Goal: Information Seeking & Learning: Compare options

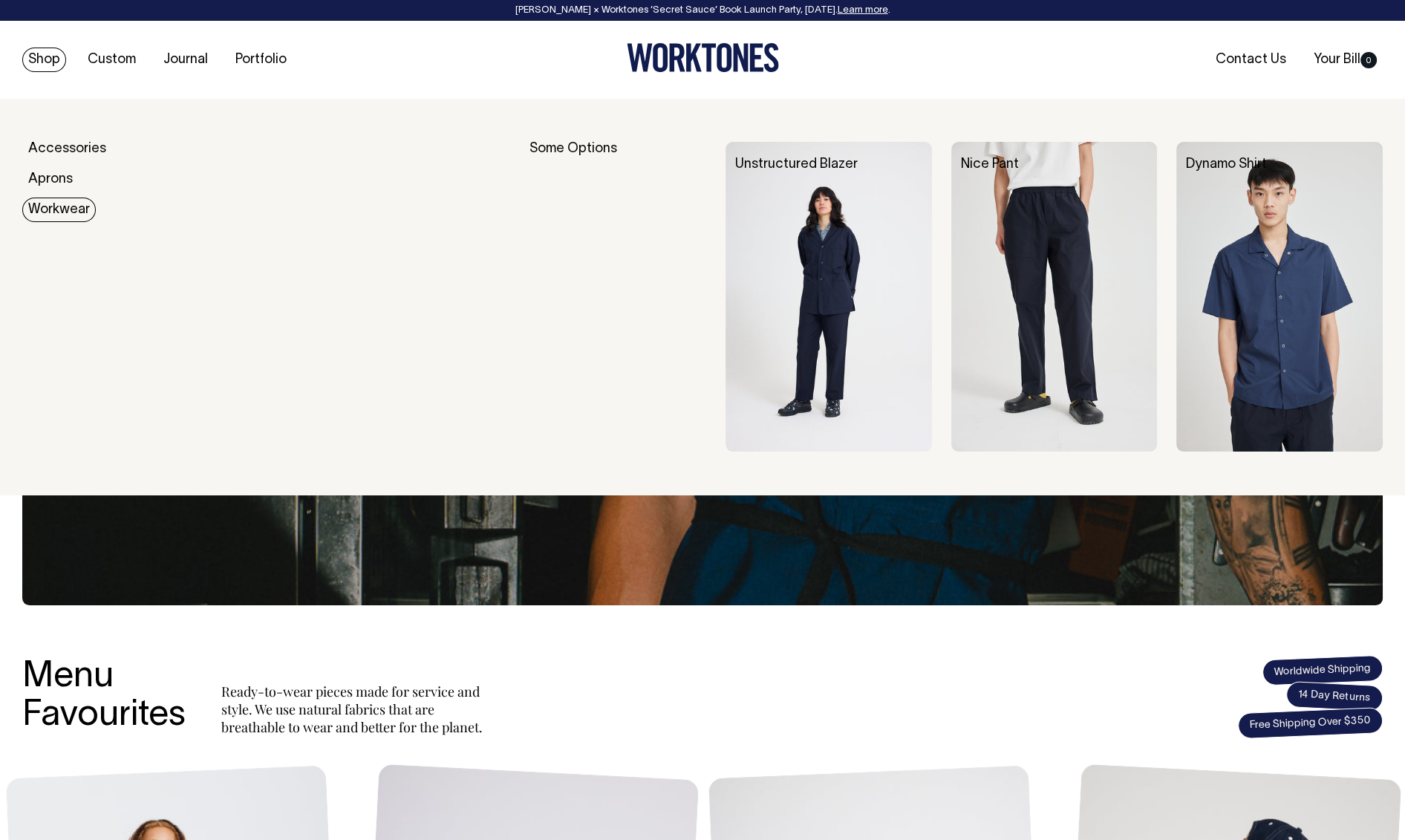
click at [801, 284] on img at bounding box center [829, 297] width 207 height 309
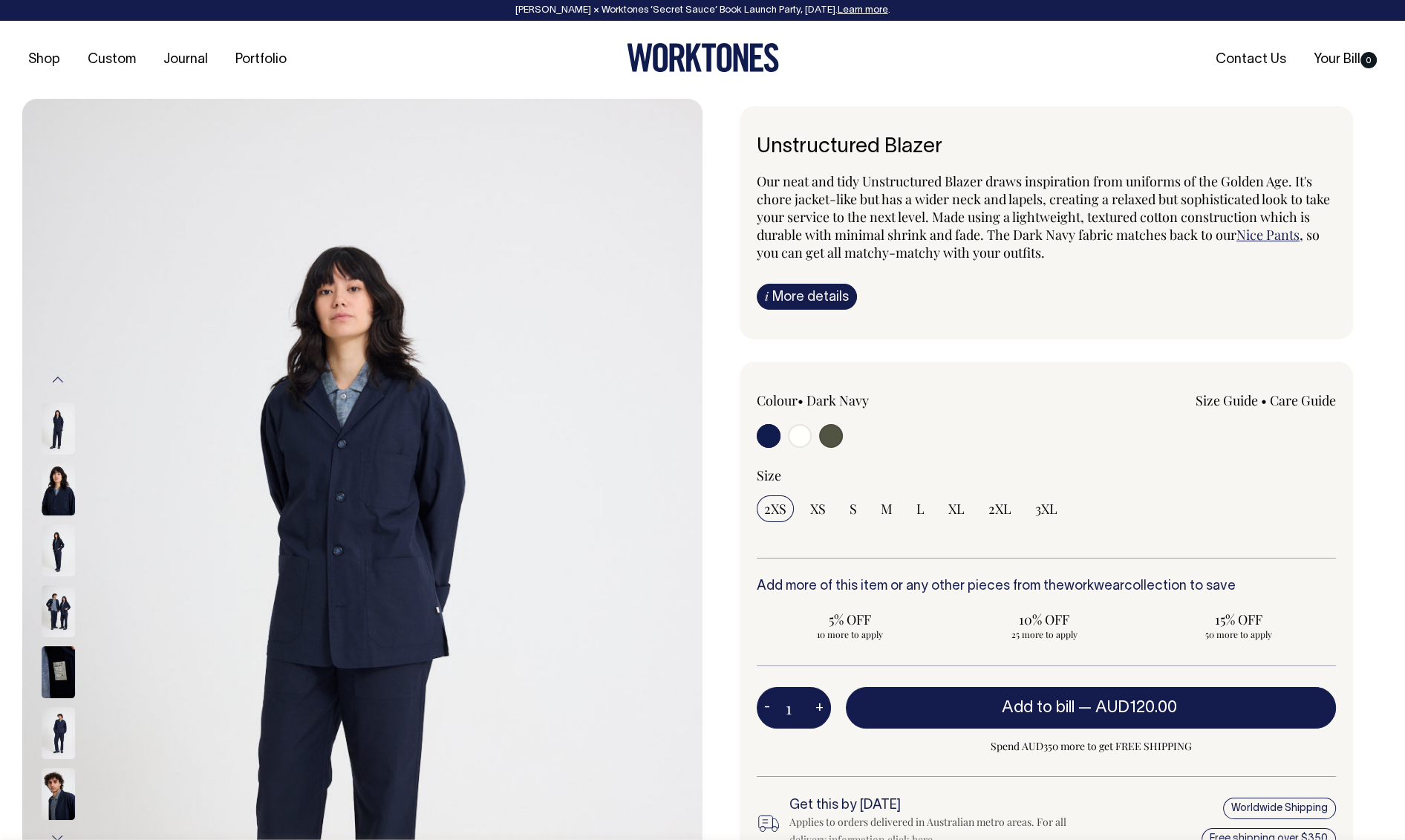
click at [68, 384] on button "Previous" at bounding box center [58, 379] width 22 height 33
click at [61, 377] on button "Previous" at bounding box center [58, 379] width 22 height 33
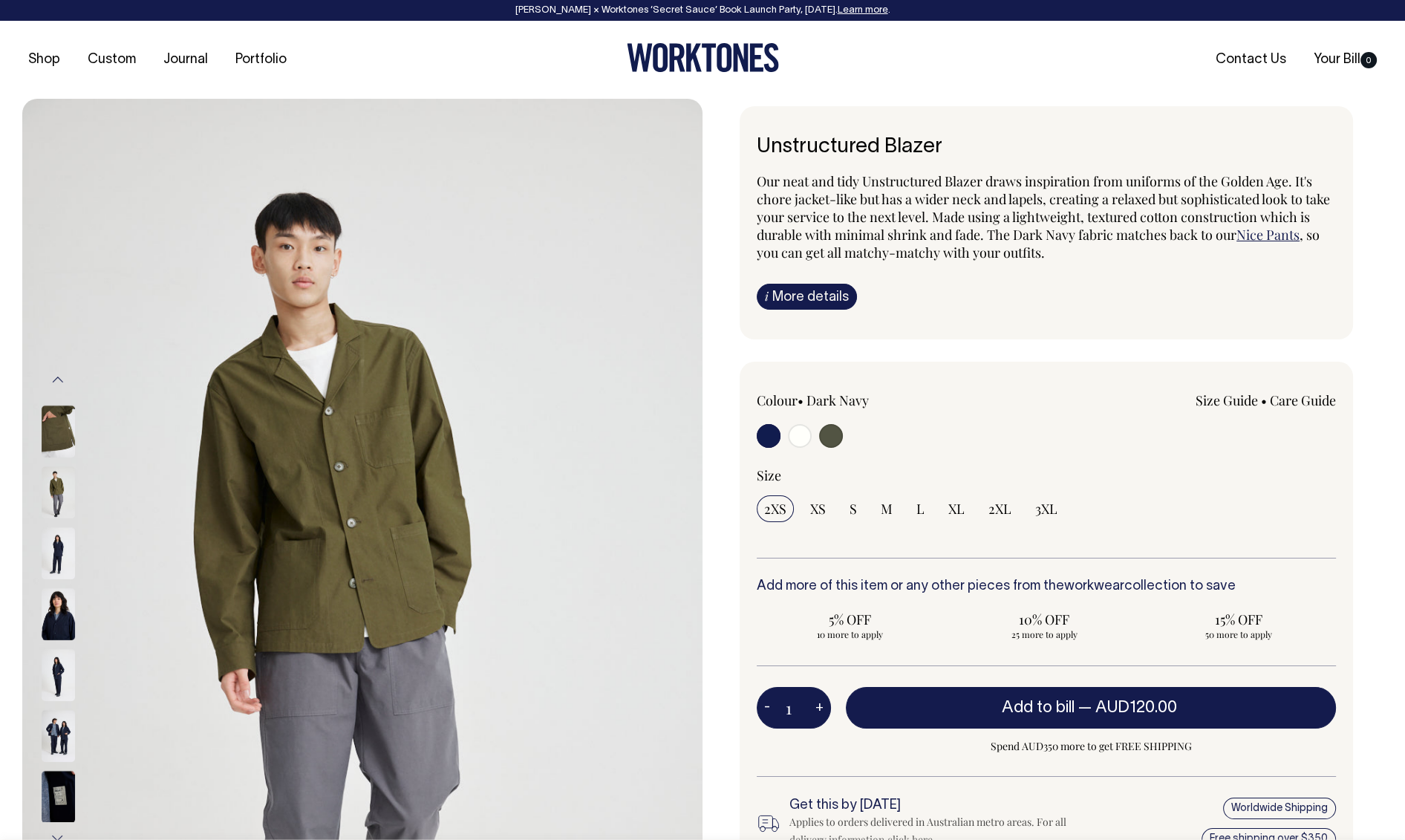
click at [61, 377] on button "Previous" at bounding box center [58, 379] width 22 height 33
click at [60, 378] on button "Previous" at bounding box center [58, 379] width 22 height 33
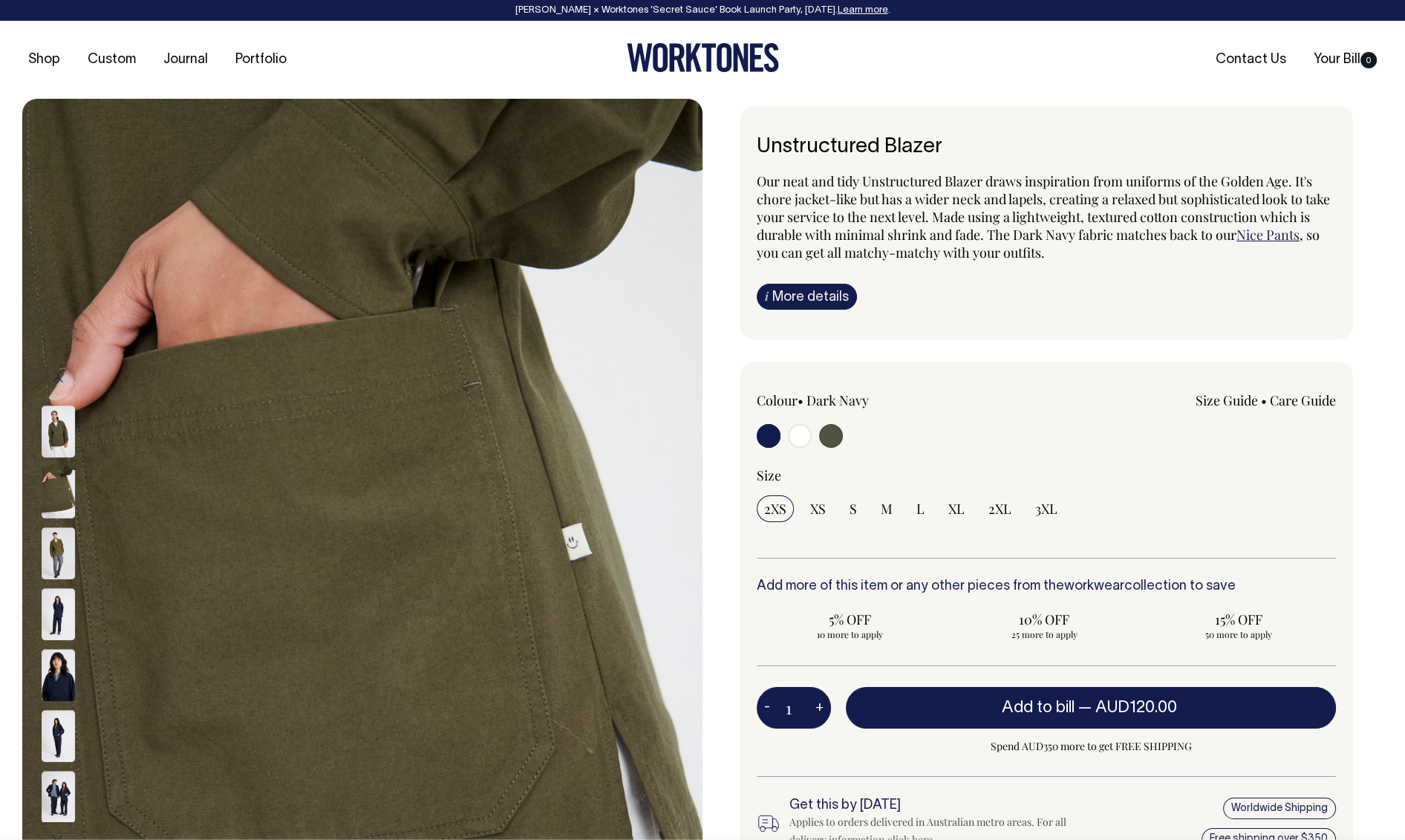
click at [61, 380] on button "Previous" at bounding box center [58, 379] width 22 height 33
drag, startPoint x: 61, startPoint y: 380, endPoint x: 56, endPoint y: 374, distance: 7.8
click at [58, 375] on button "Previous" at bounding box center [58, 379] width 22 height 33
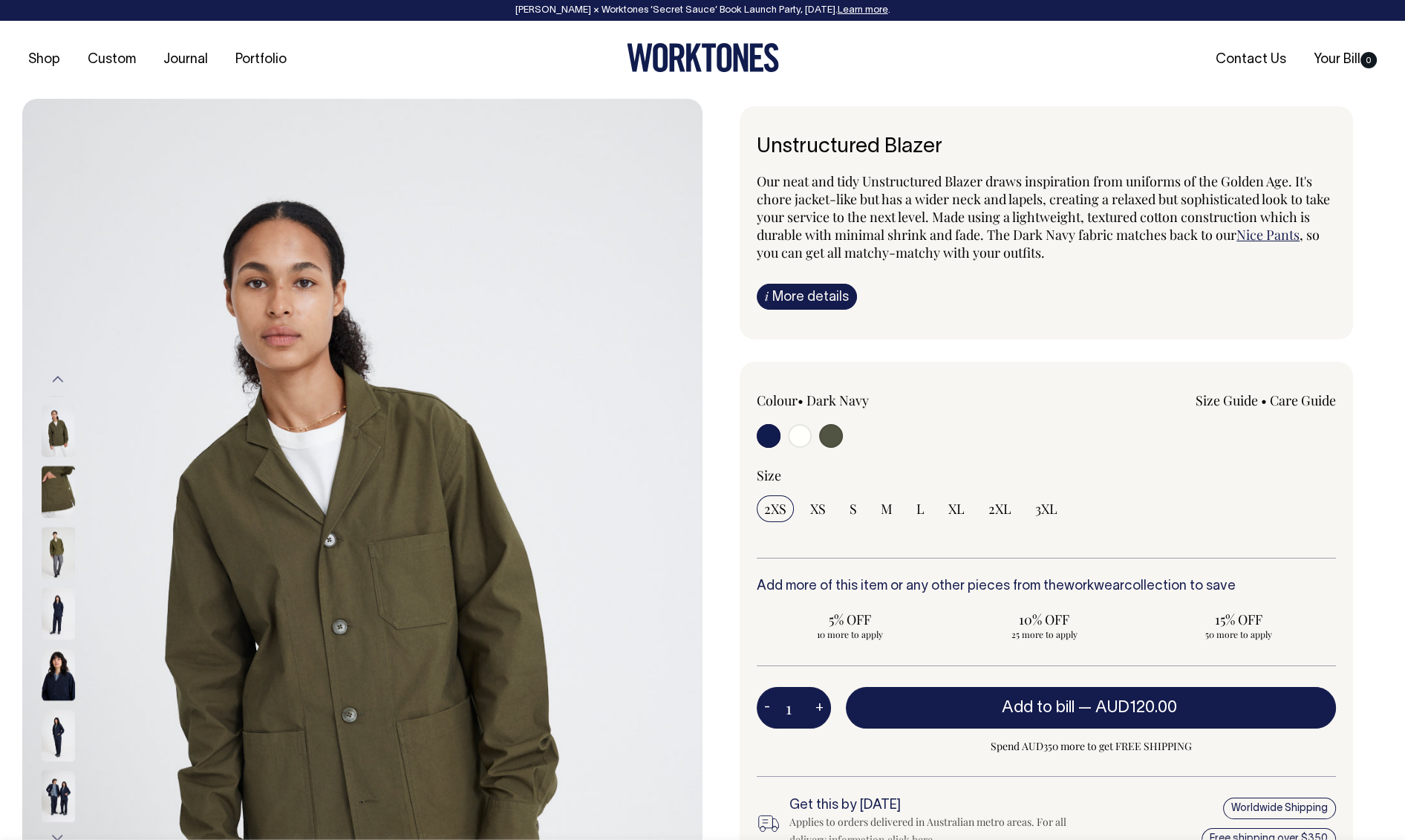
click at [56, 377] on button "Previous" at bounding box center [58, 379] width 22 height 33
click at [60, 375] on button "Previous" at bounding box center [58, 379] width 22 height 33
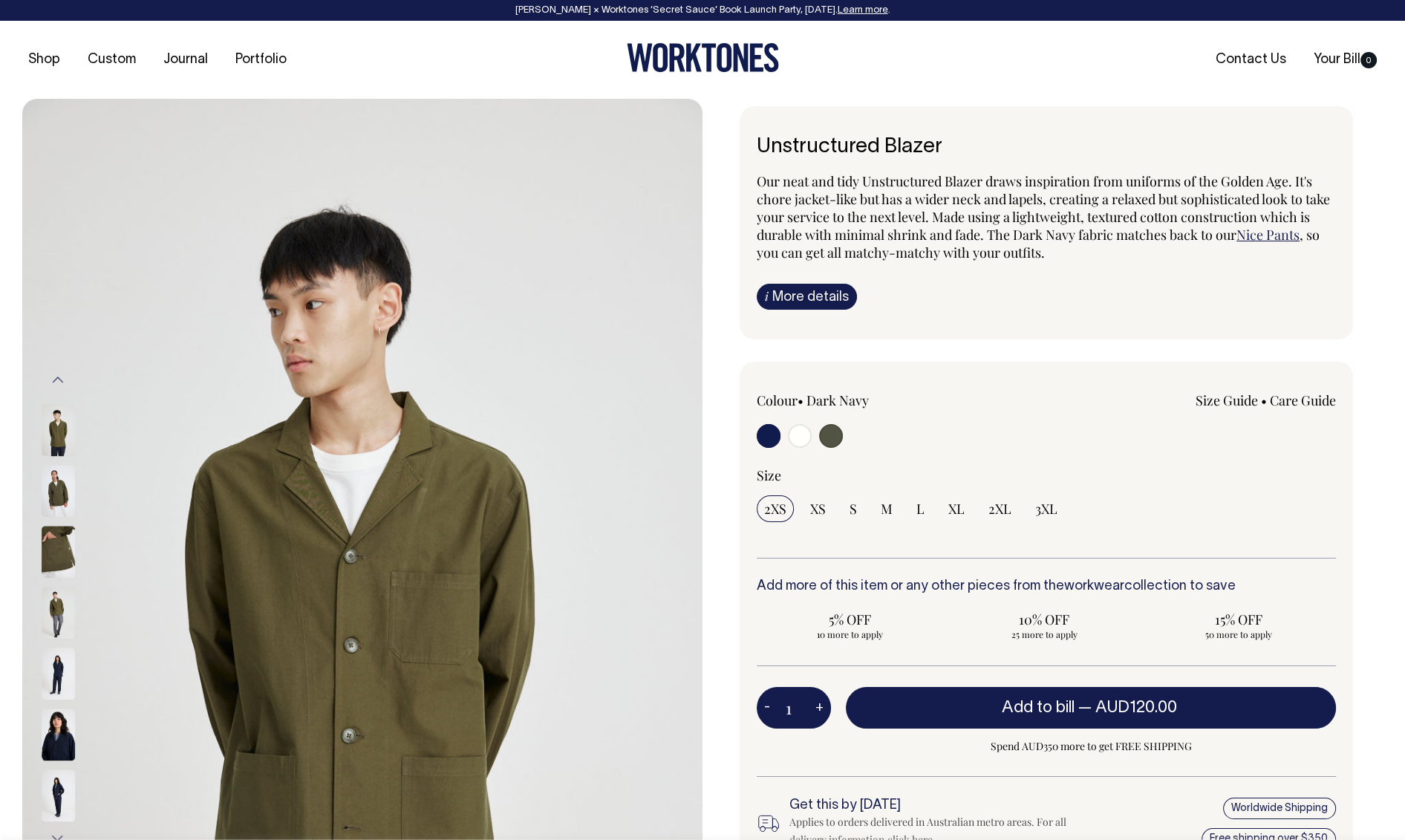
click at [59, 378] on button "Previous" at bounding box center [58, 379] width 22 height 33
click at [64, 379] on button "Previous" at bounding box center [58, 379] width 22 height 33
click at [63, 379] on button "Previous" at bounding box center [58, 379] width 22 height 33
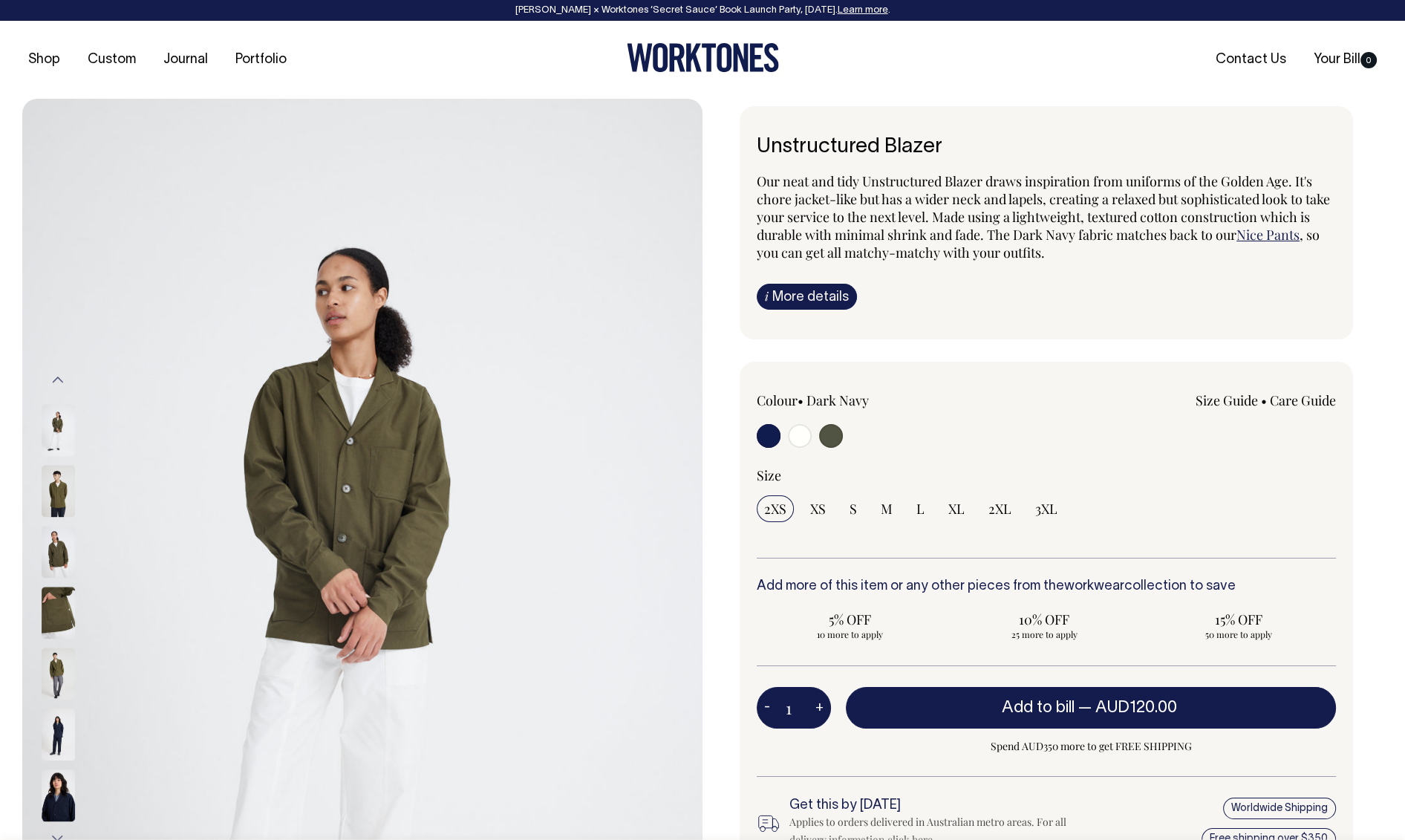
click at [61, 379] on button "Previous" at bounding box center [58, 379] width 22 height 33
click at [804, 433] on input "radio" at bounding box center [800, 436] width 24 height 24
radio input "true"
radio input "false"
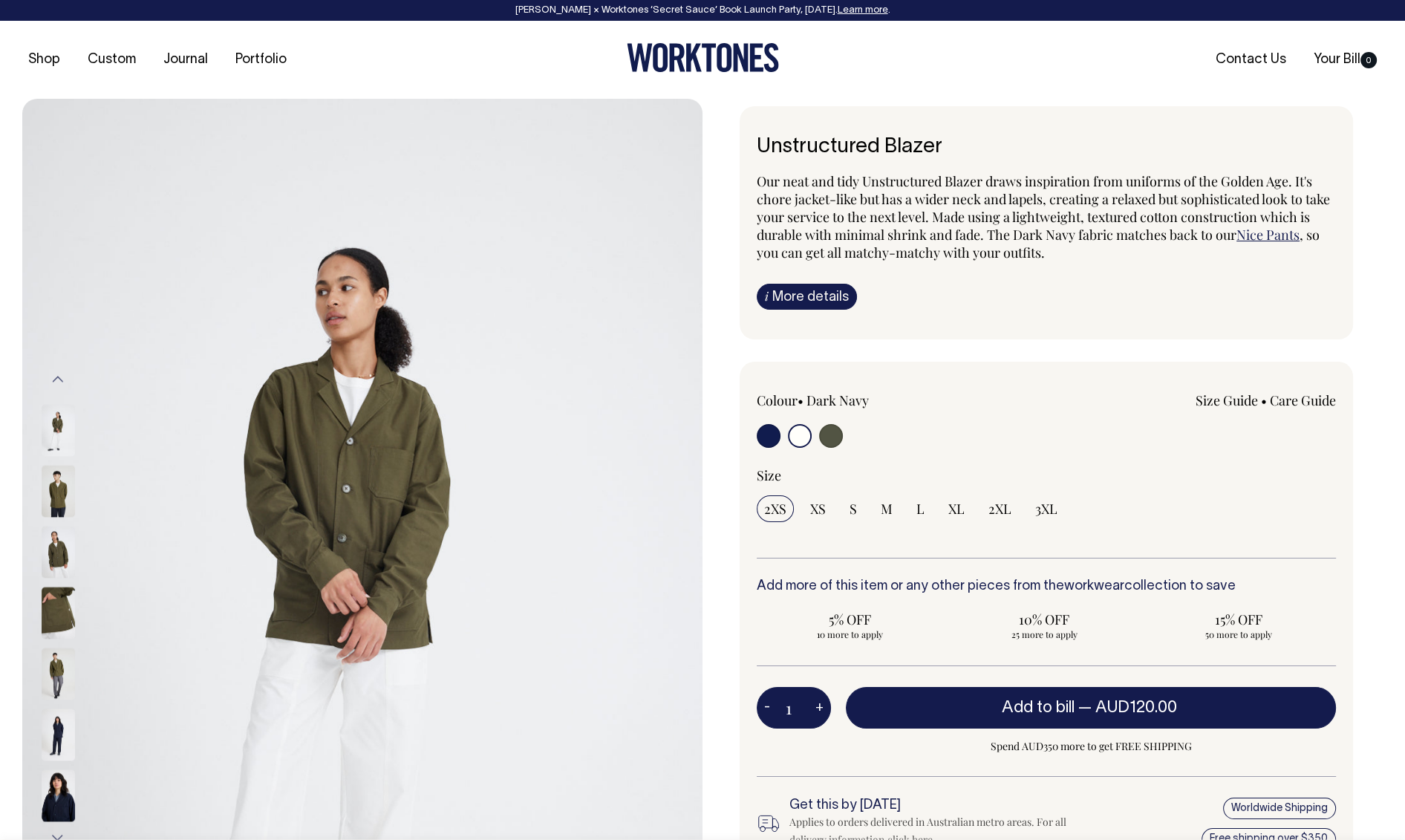
radio input "true"
select select "Off-White"
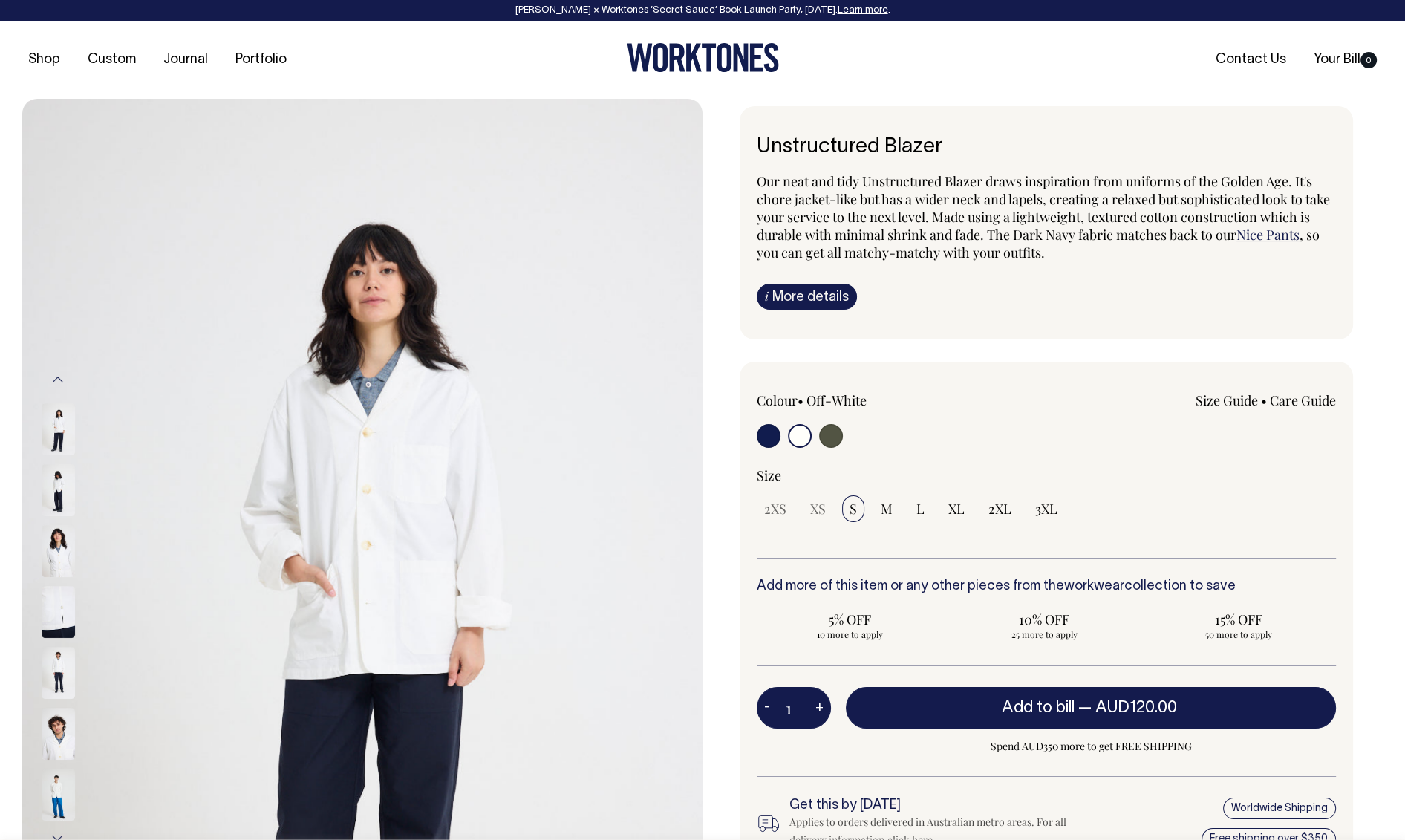
click at [828, 430] on input "radio" at bounding box center [831, 436] width 24 height 24
radio input "true"
select select "Olive"
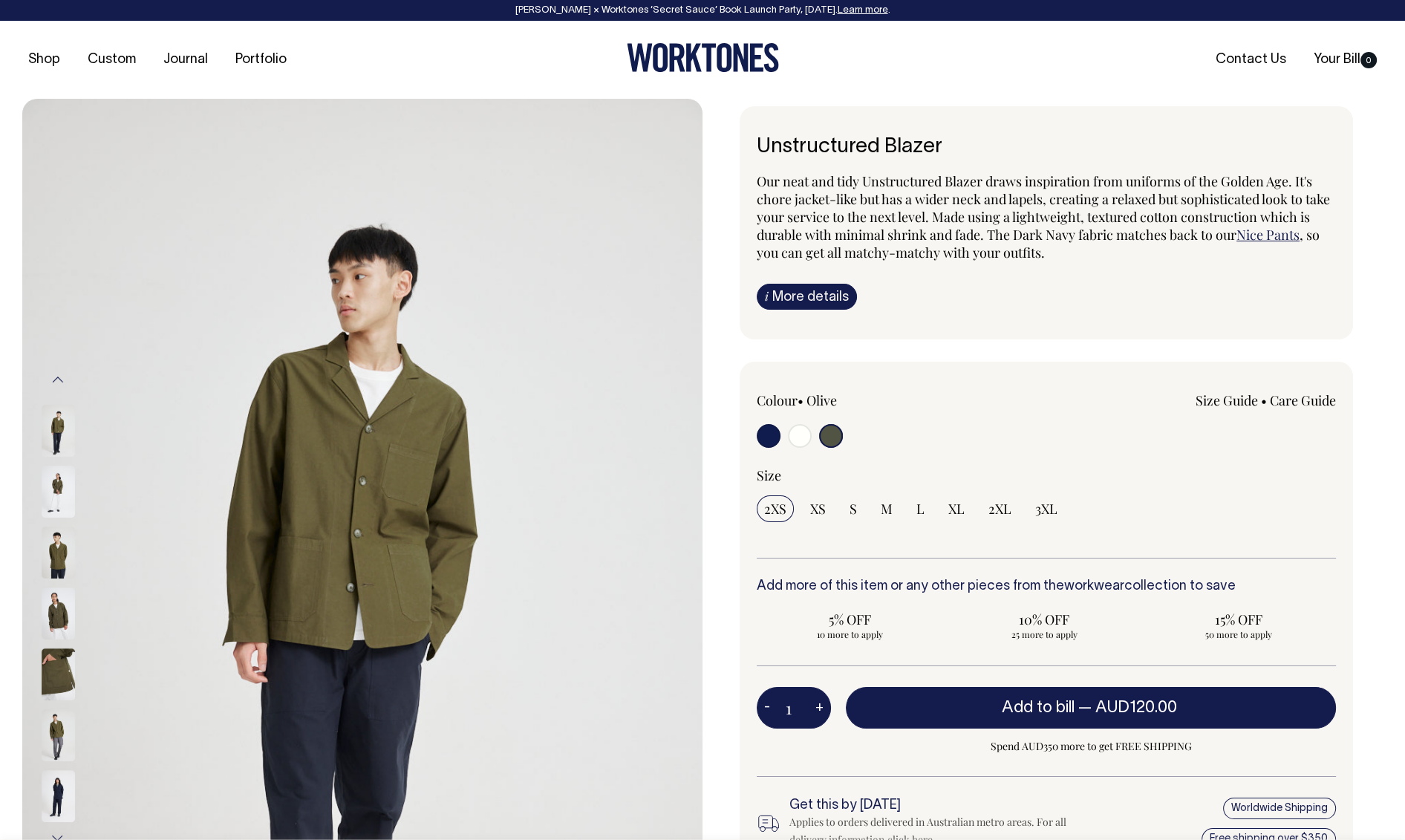
click at [775, 436] on input "radio" at bounding box center [768, 436] width 24 height 24
radio input "true"
select select "Dark Navy"
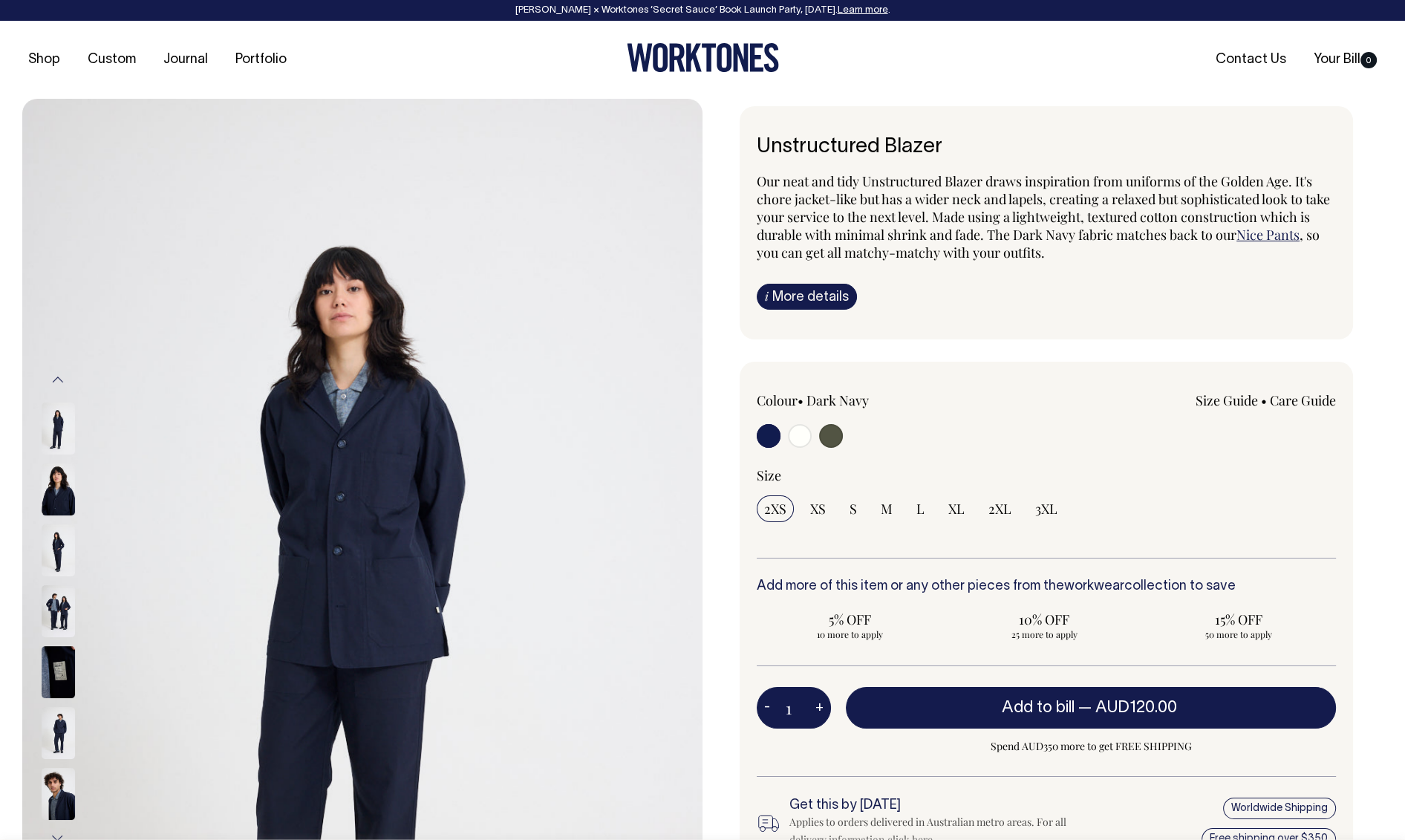
click at [798, 433] on input "radio" at bounding box center [800, 436] width 24 height 24
radio input "true"
radio input "false"
radio input "true"
select select "Off-White"
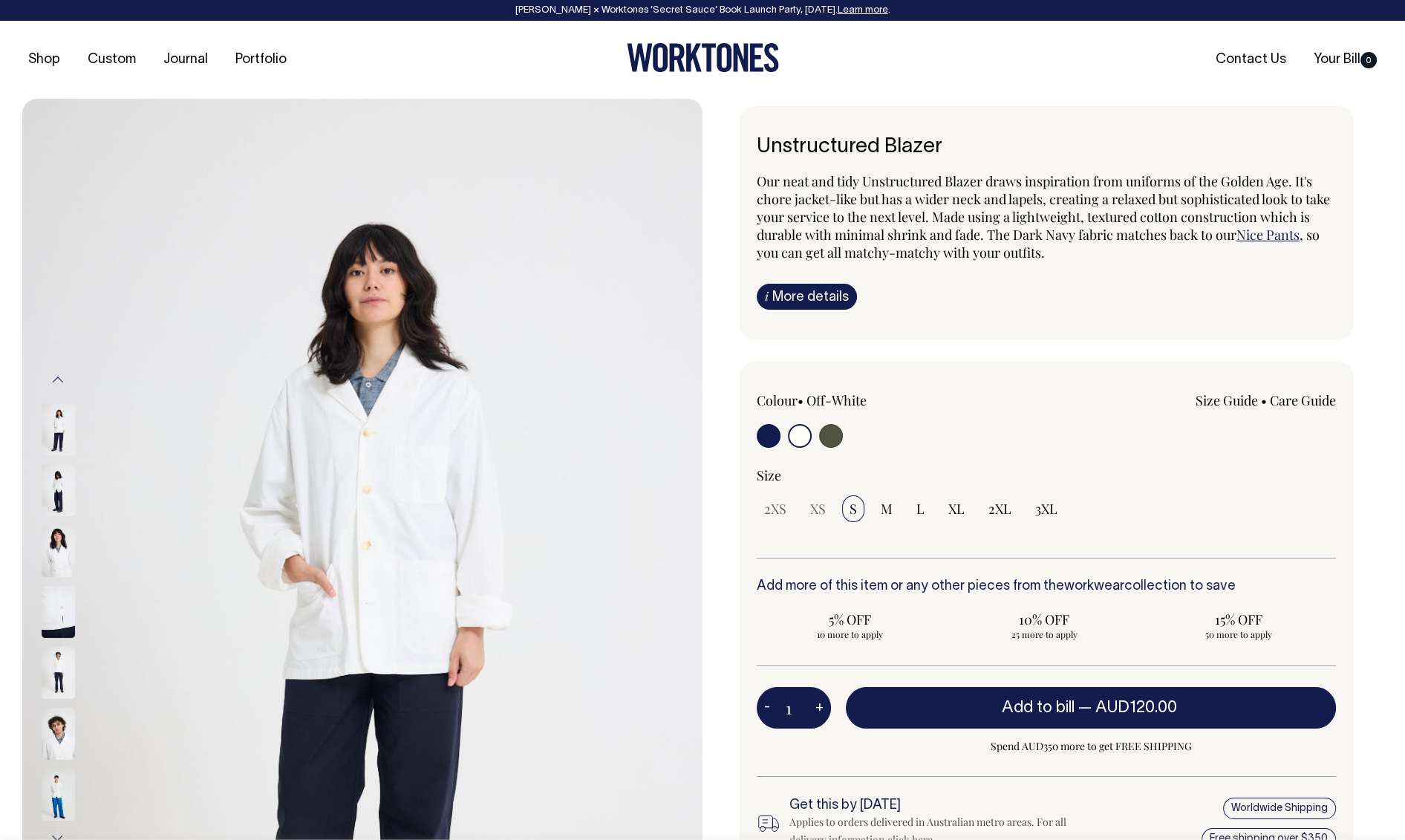
click at [767, 441] on input "radio" at bounding box center [768, 436] width 24 height 24
radio input "true"
select select "Dark Navy"
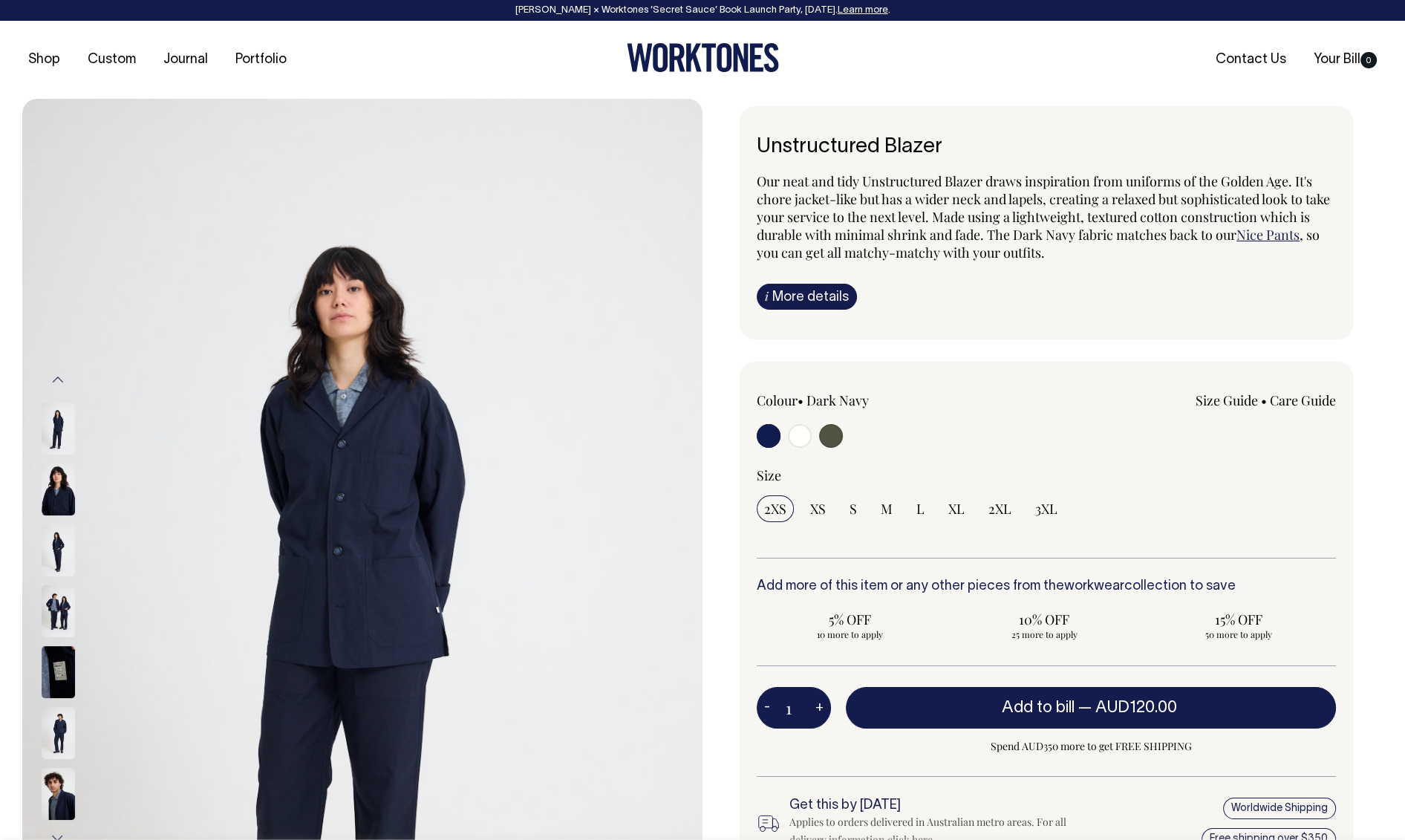
click at [65, 418] on img at bounding box center [58, 428] width 33 height 52
click at [65, 484] on img at bounding box center [58, 489] width 33 height 52
click at [64, 528] on img at bounding box center [58, 550] width 33 height 52
click at [63, 542] on img at bounding box center [58, 550] width 33 height 52
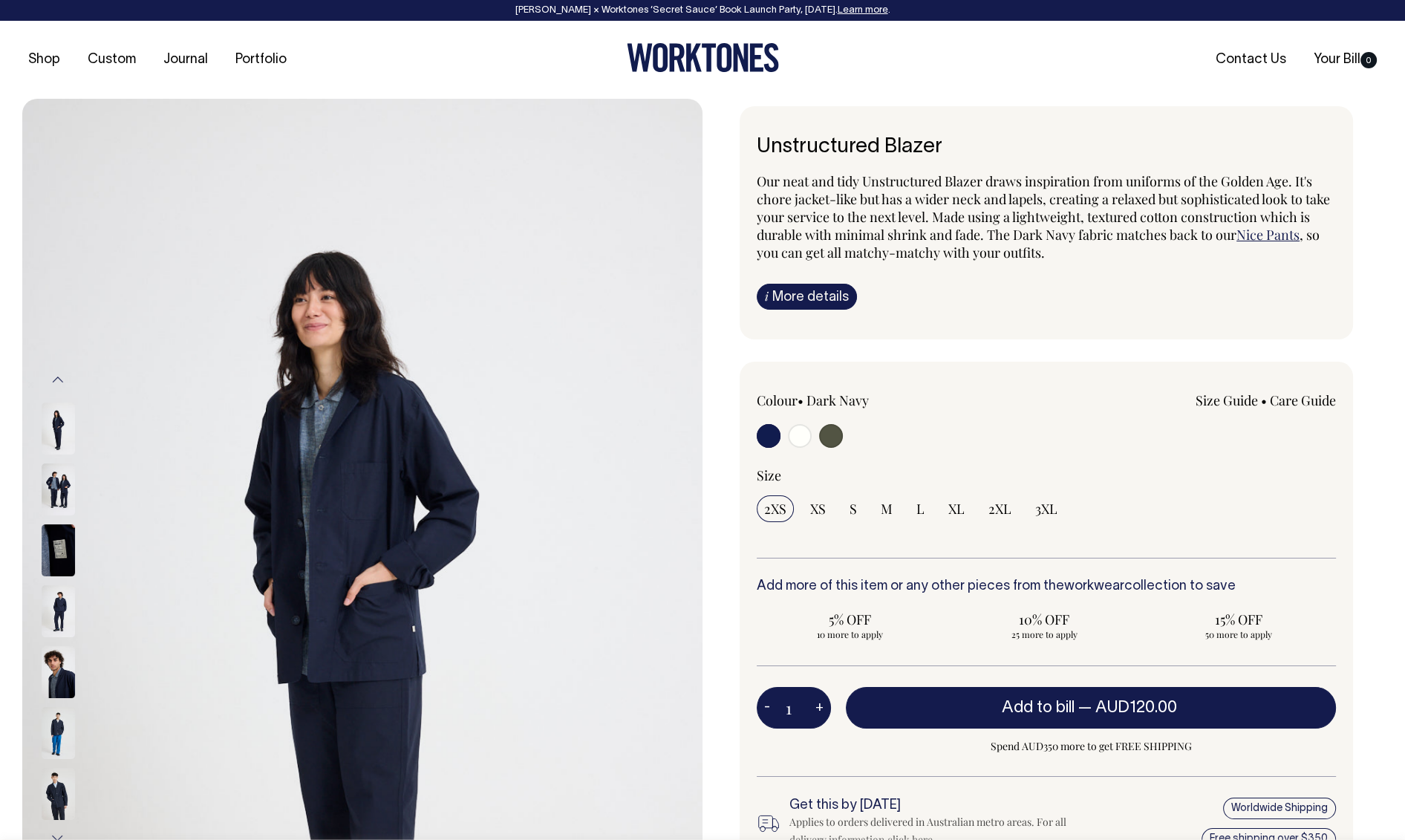
click at [65, 733] on img at bounding box center [58, 733] width 33 height 52
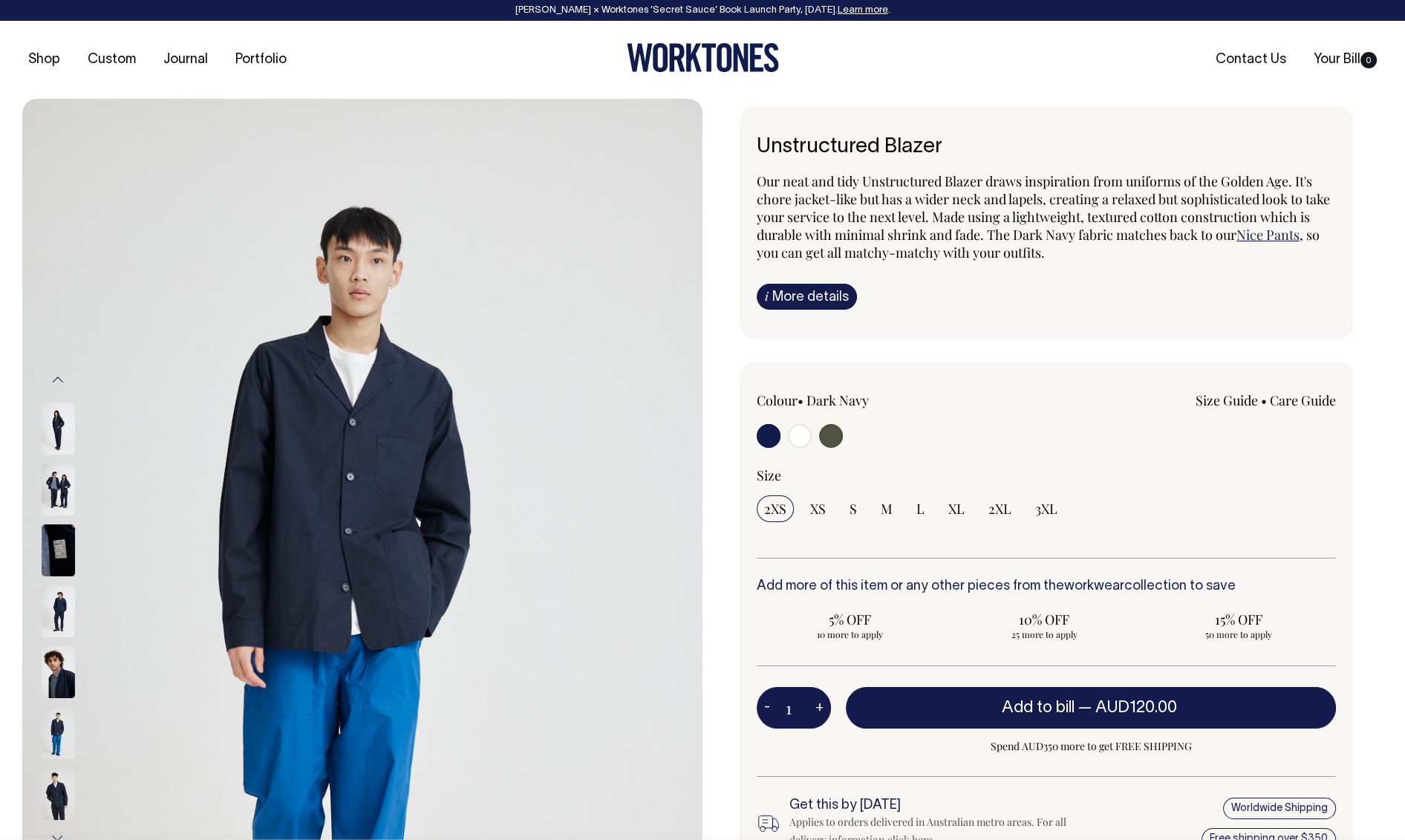
click at [63, 782] on img at bounding box center [58, 794] width 33 height 52
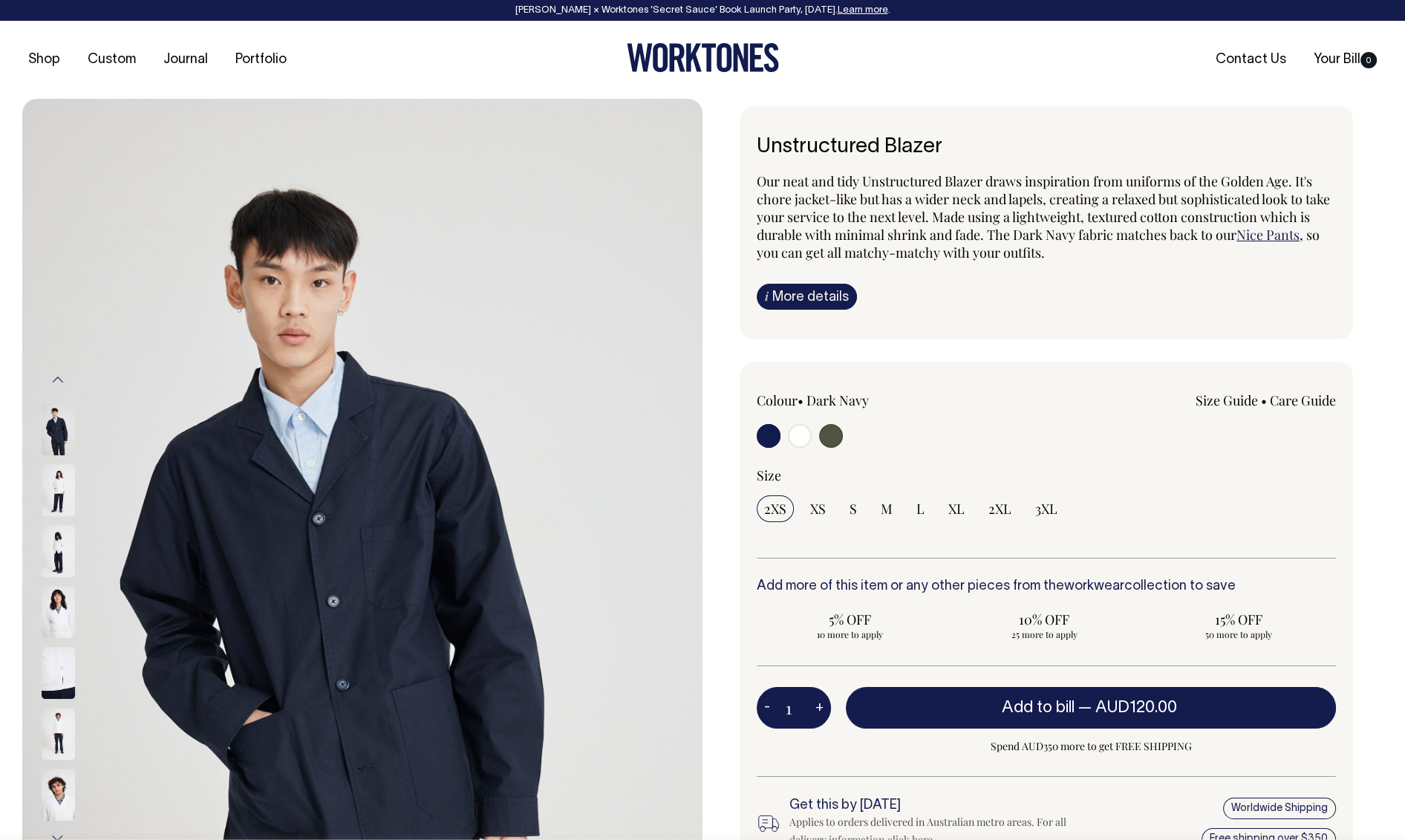
click at [62, 470] on img at bounding box center [58, 489] width 33 height 52
click at [60, 382] on button "Previous" at bounding box center [58, 379] width 22 height 33
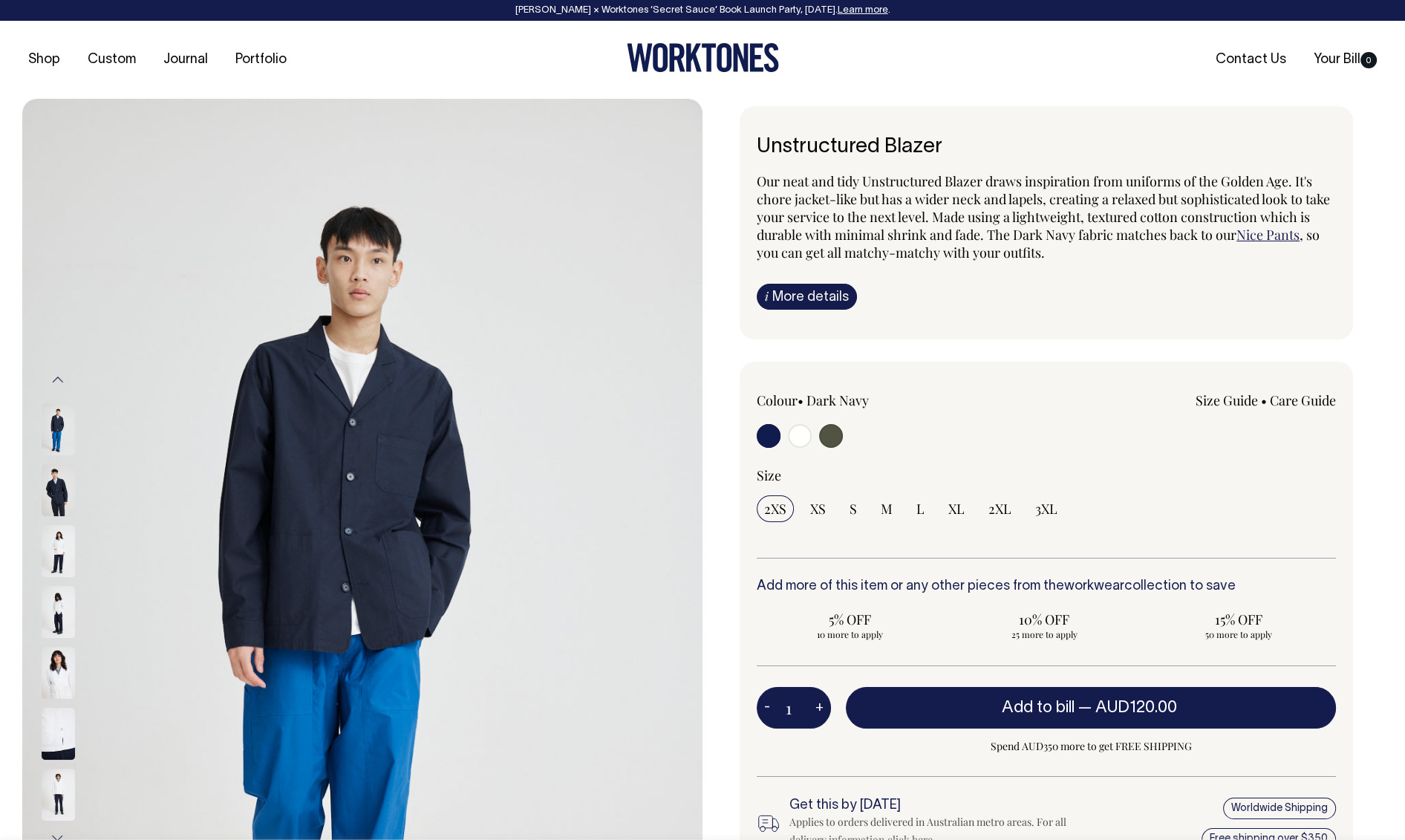
click at [788, 431] on input "radio" at bounding box center [800, 436] width 24 height 24
radio input "true"
radio input "false"
radio input "true"
select select "Off-White"
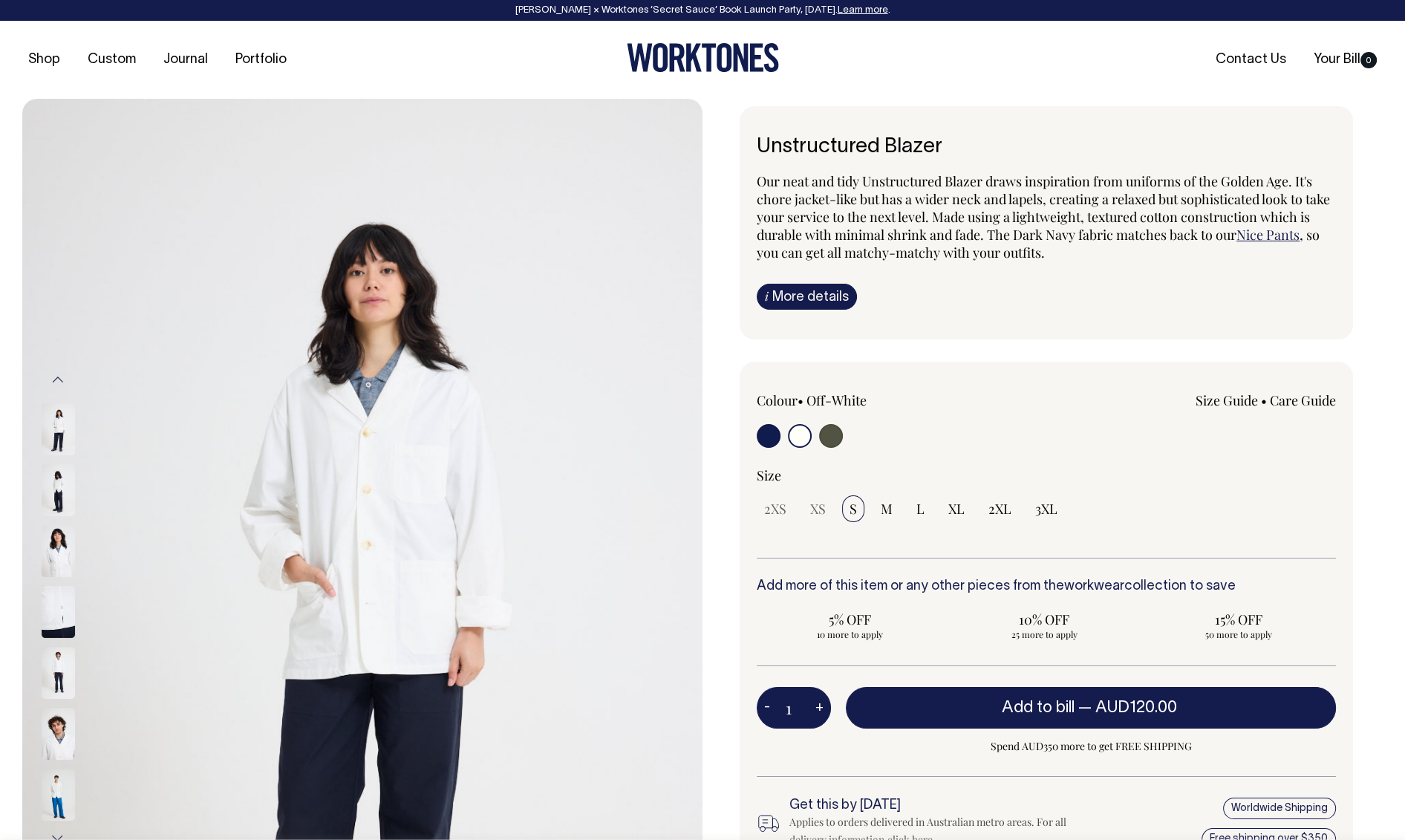
click at [66, 678] on img at bounding box center [58, 672] width 33 height 52
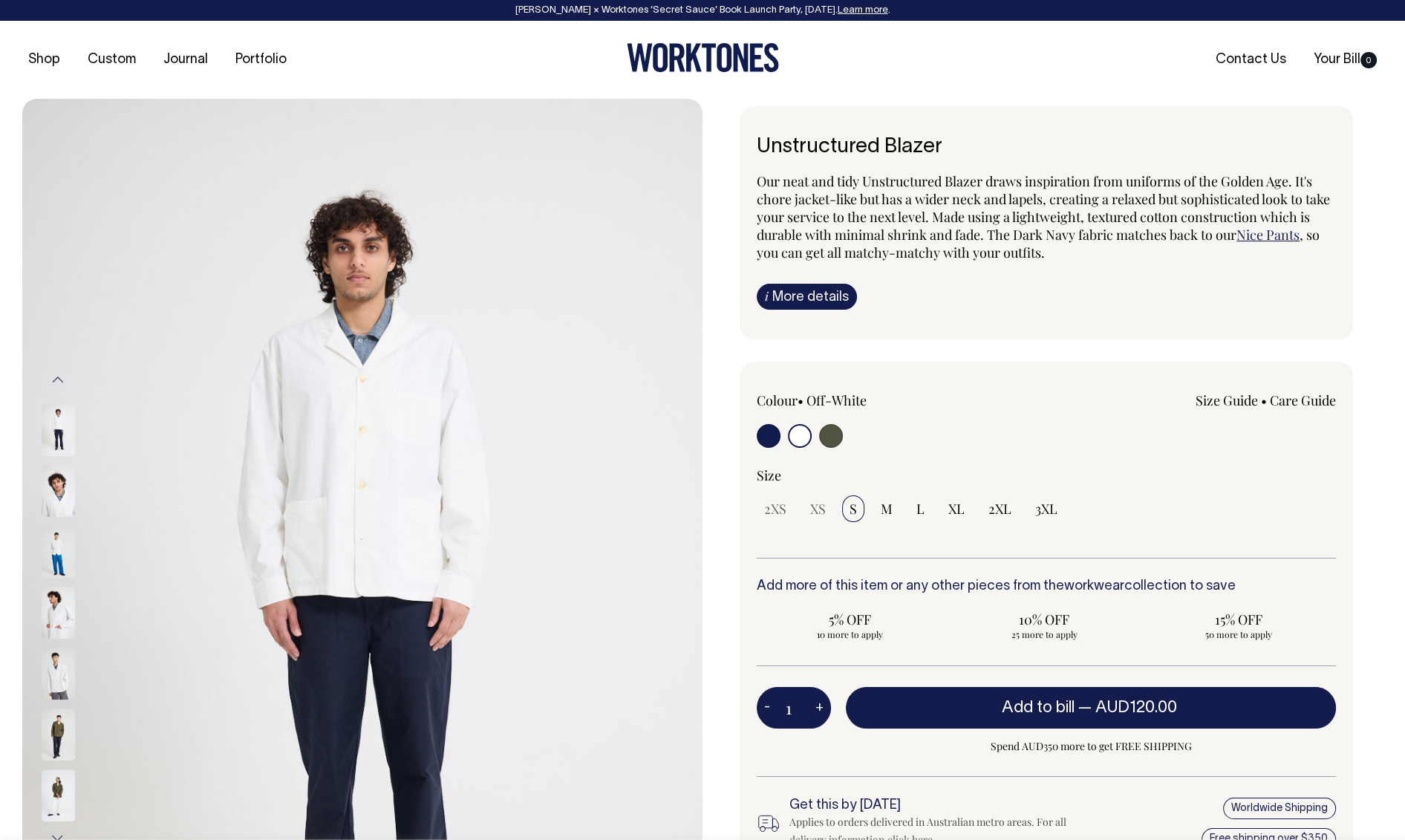
click at [839, 432] on input "radio" at bounding box center [831, 436] width 24 height 24
radio input "true"
select select "Olive"
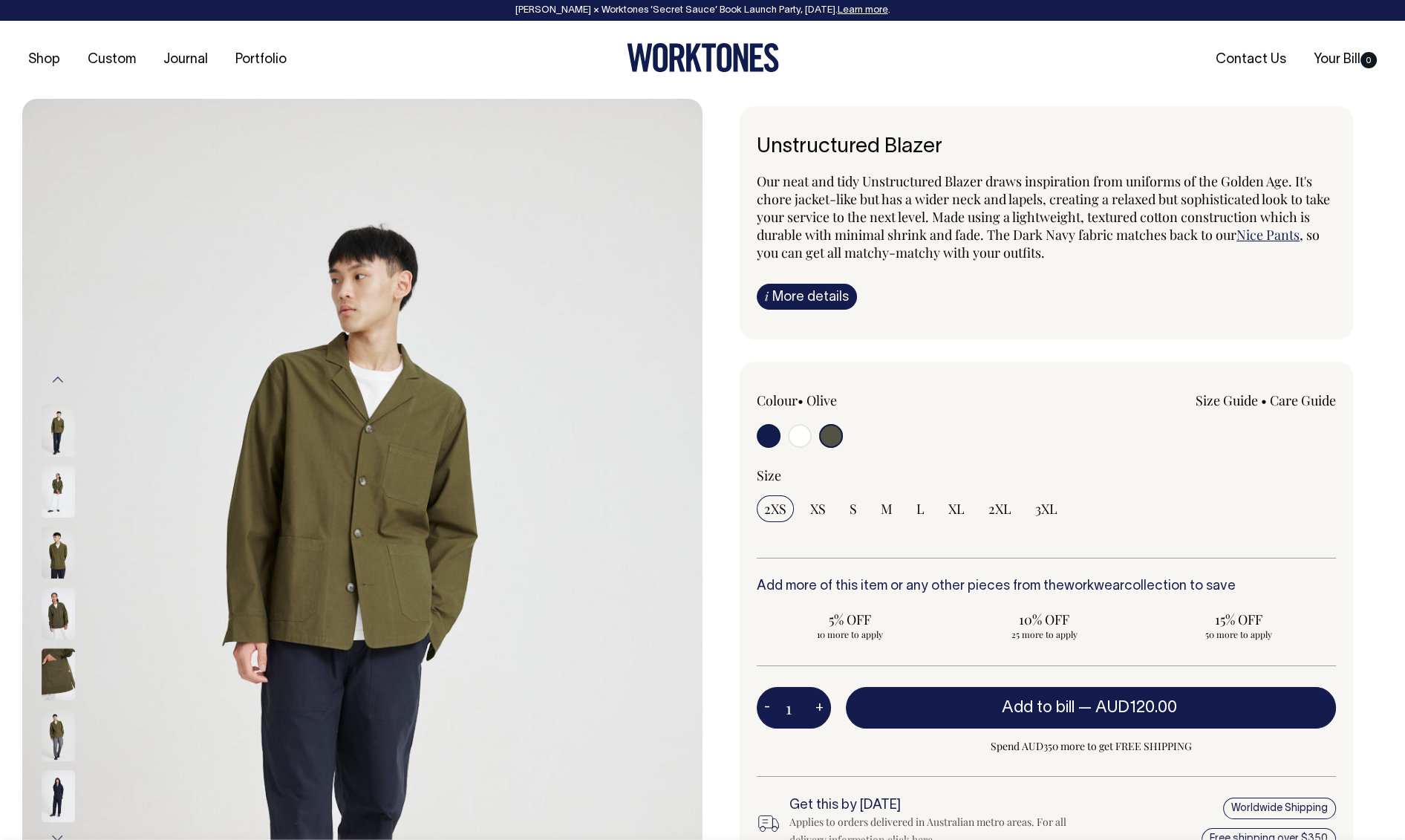
click at [770, 442] on input "radio" at bounding box center [768, 436] width 24 height 24
radio input "true"
select select "Dark Navy"
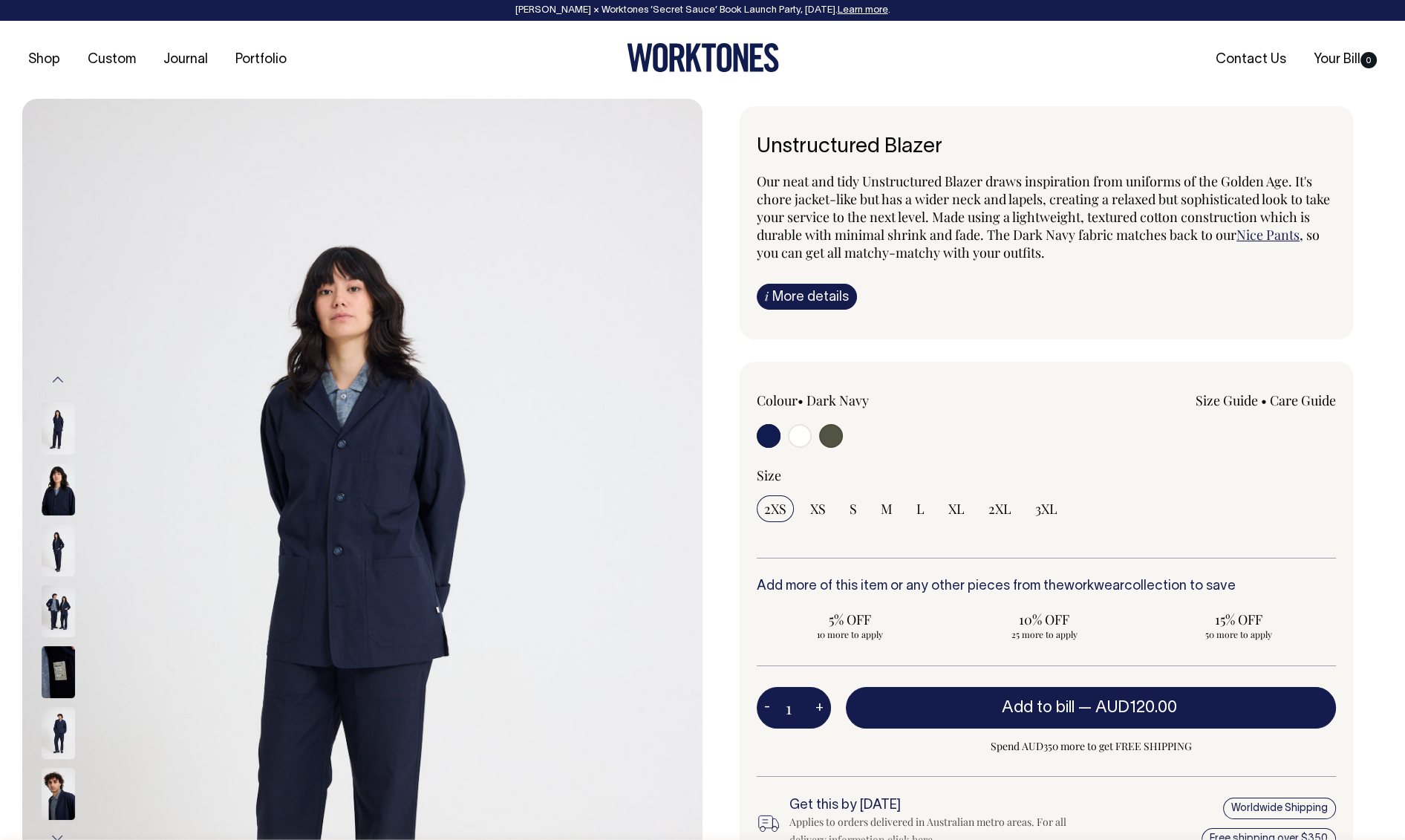
click at [50, 425] on img at bounding box center [58, 428] width 33 height 52
click at [58, 551] on img at bounding box center [58, 550] width 33 height 52
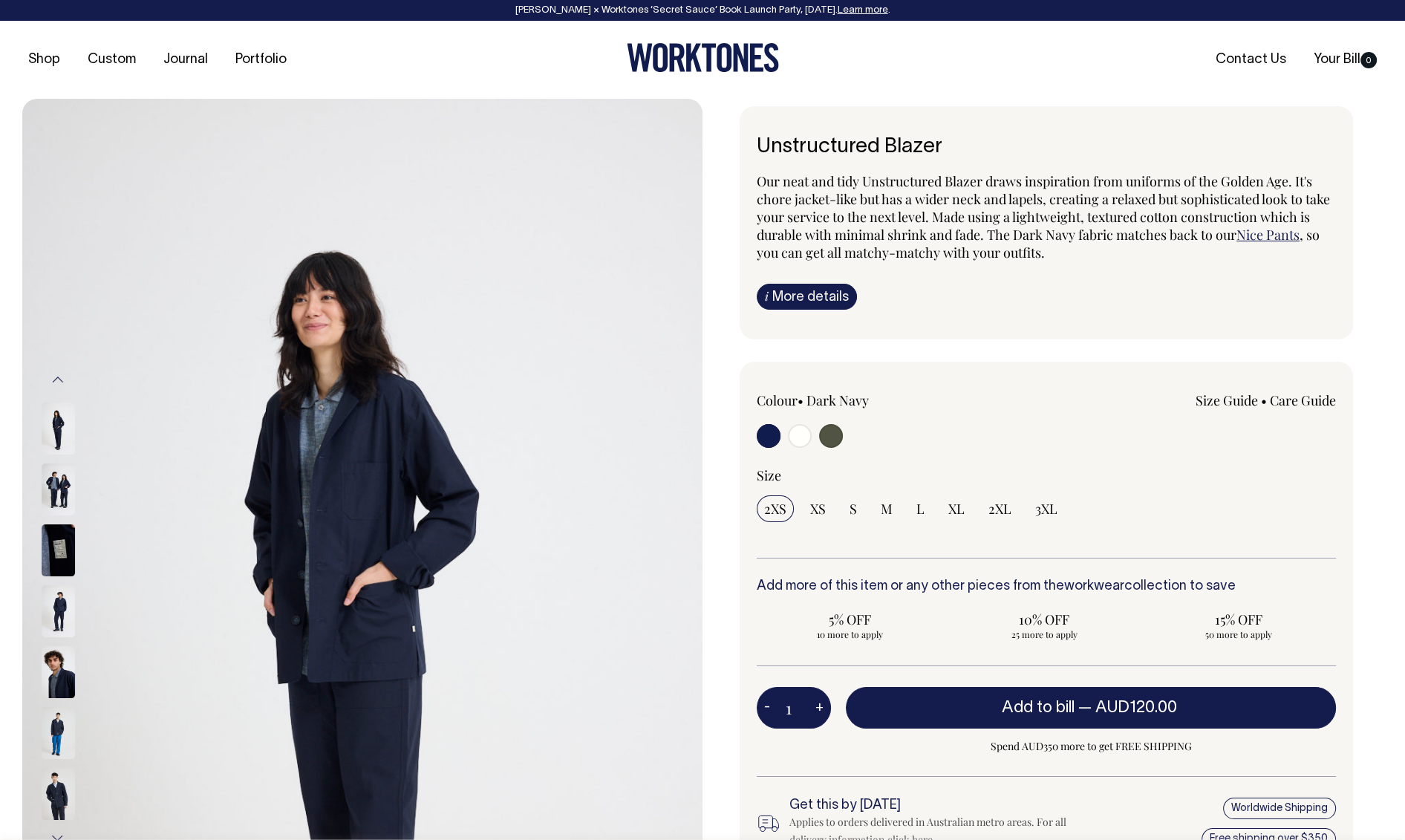
click at [63, 589] on img at bounding box center [58, 611] width 33 height 52
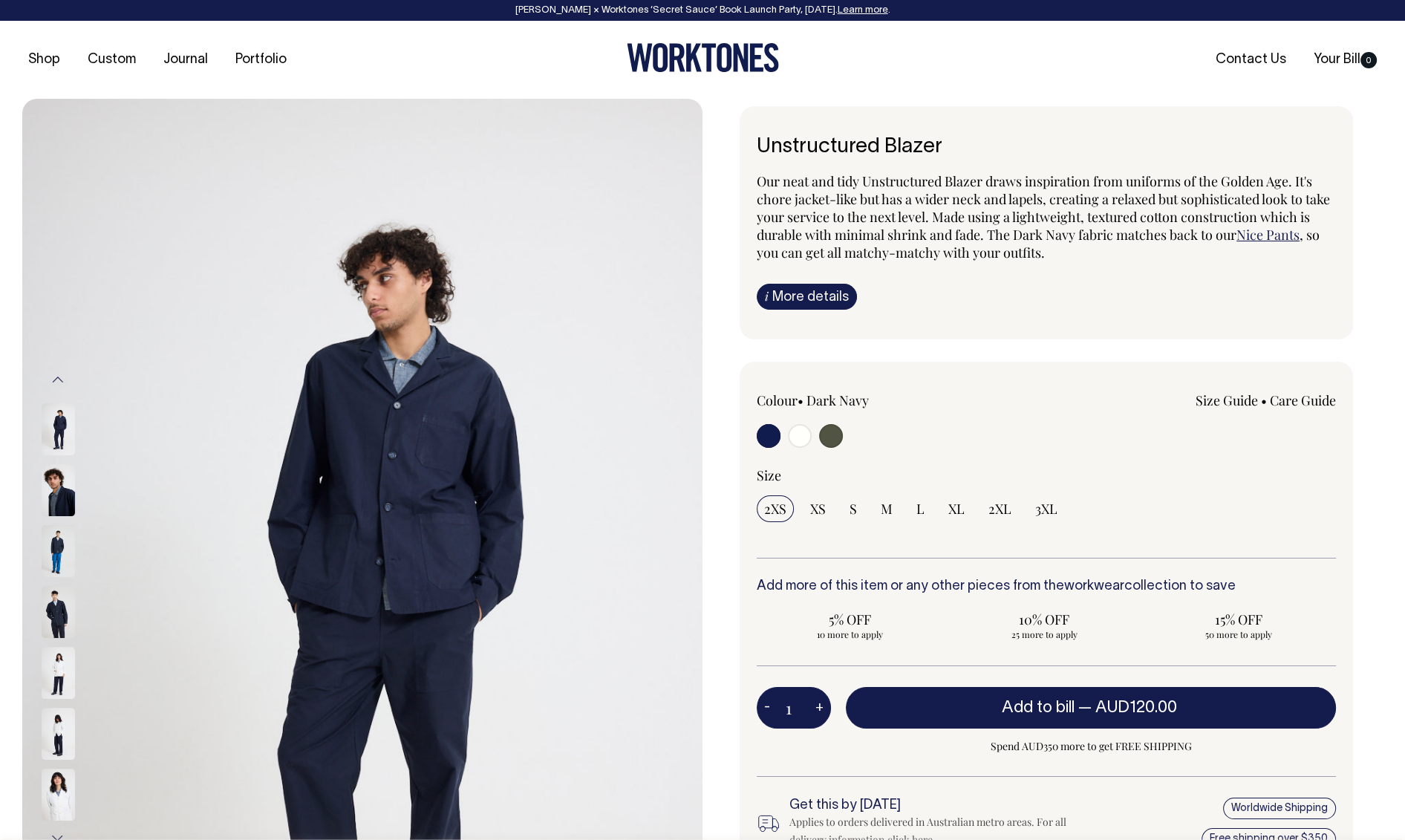
click at [56, 538] on img at bounding box center [58, 551] width 33 height 52
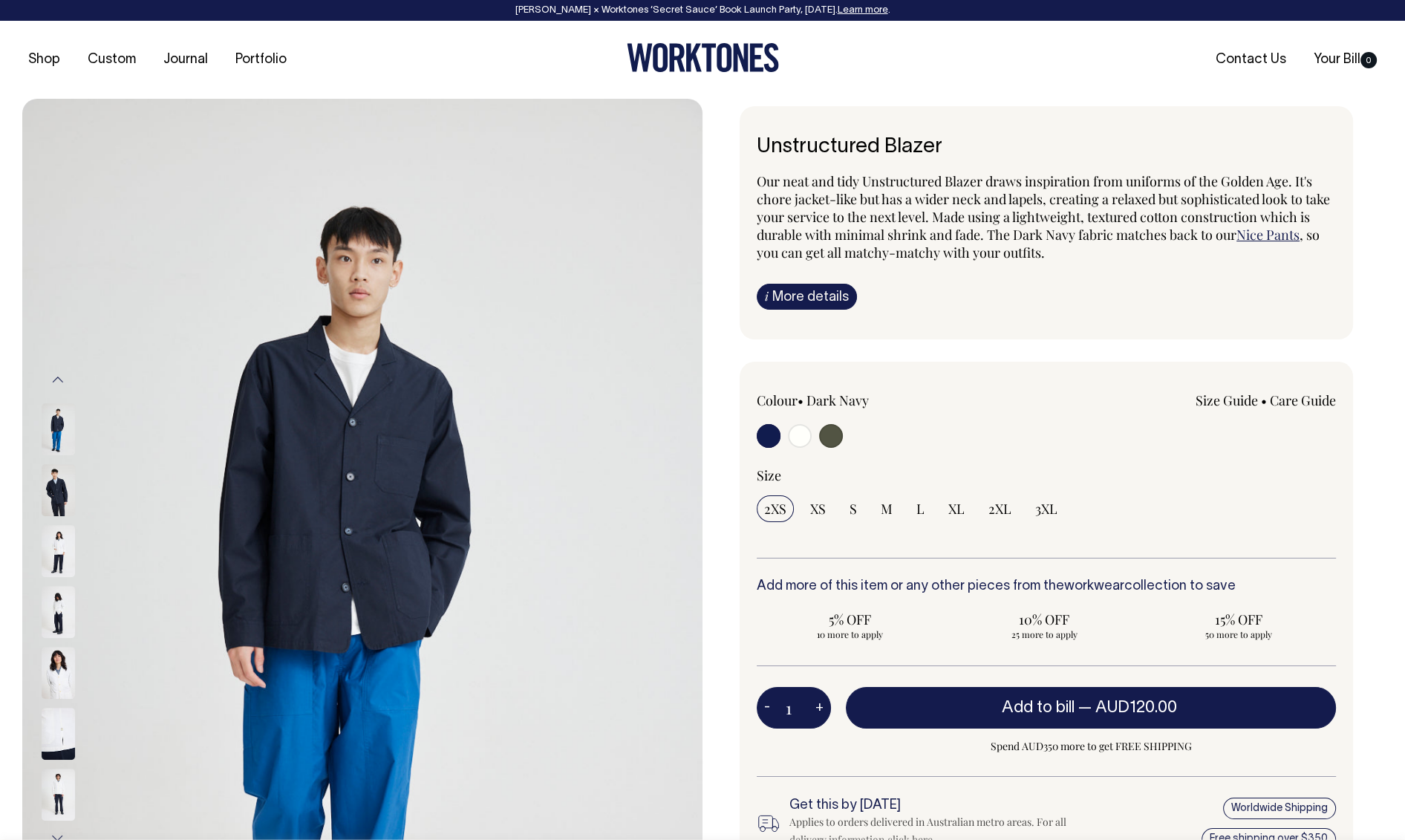
click at [54, 560] on img at bounding box center [58, 551] width 33 height 52
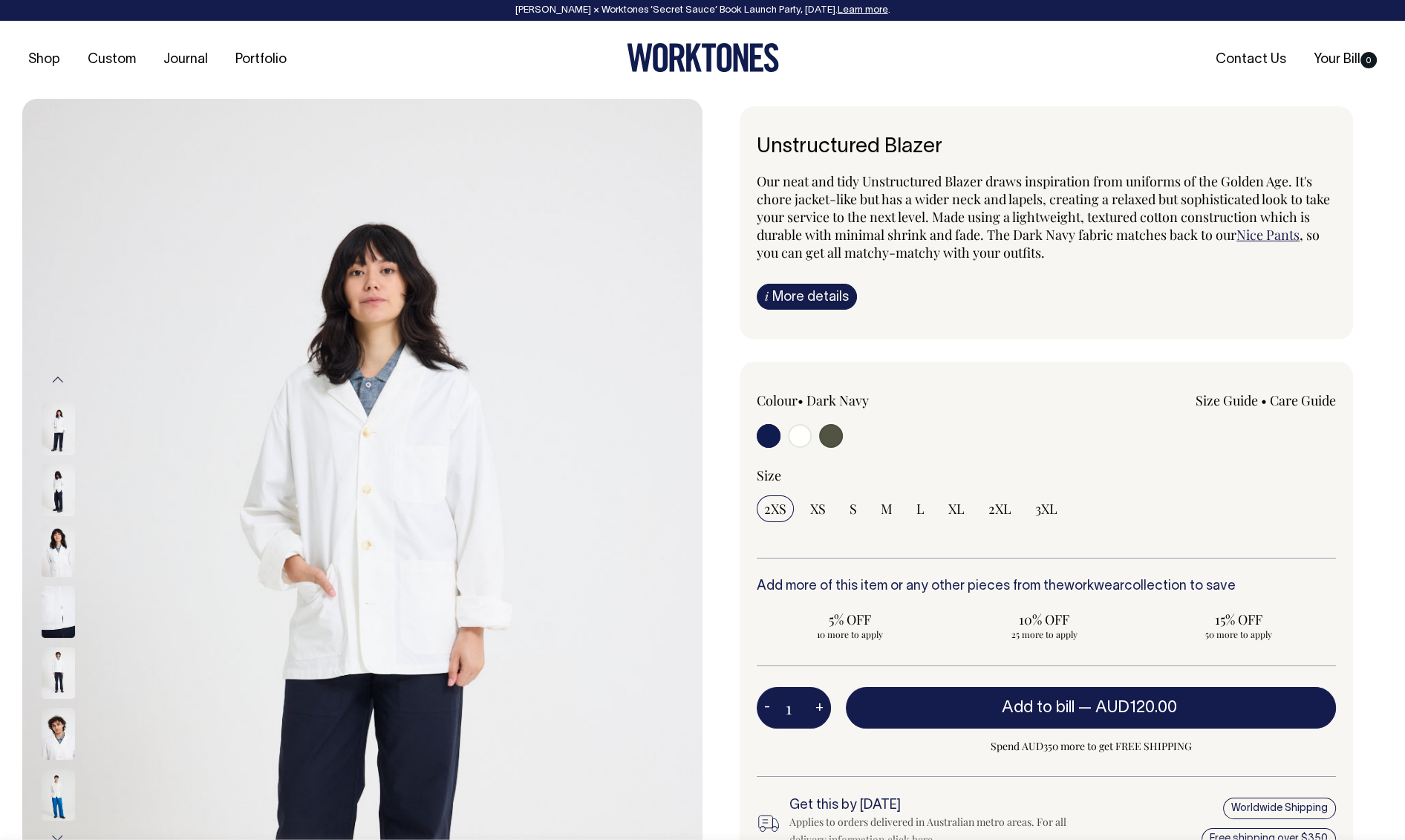
click at [55, 432] on img at bounding box center [58, 429] width 33 height 52
click at [57, 432] on img at bounding box center [58, 430] width 33 height 52
click at [60, 485] on img at bounding box center [58, 490] width 33 height 52
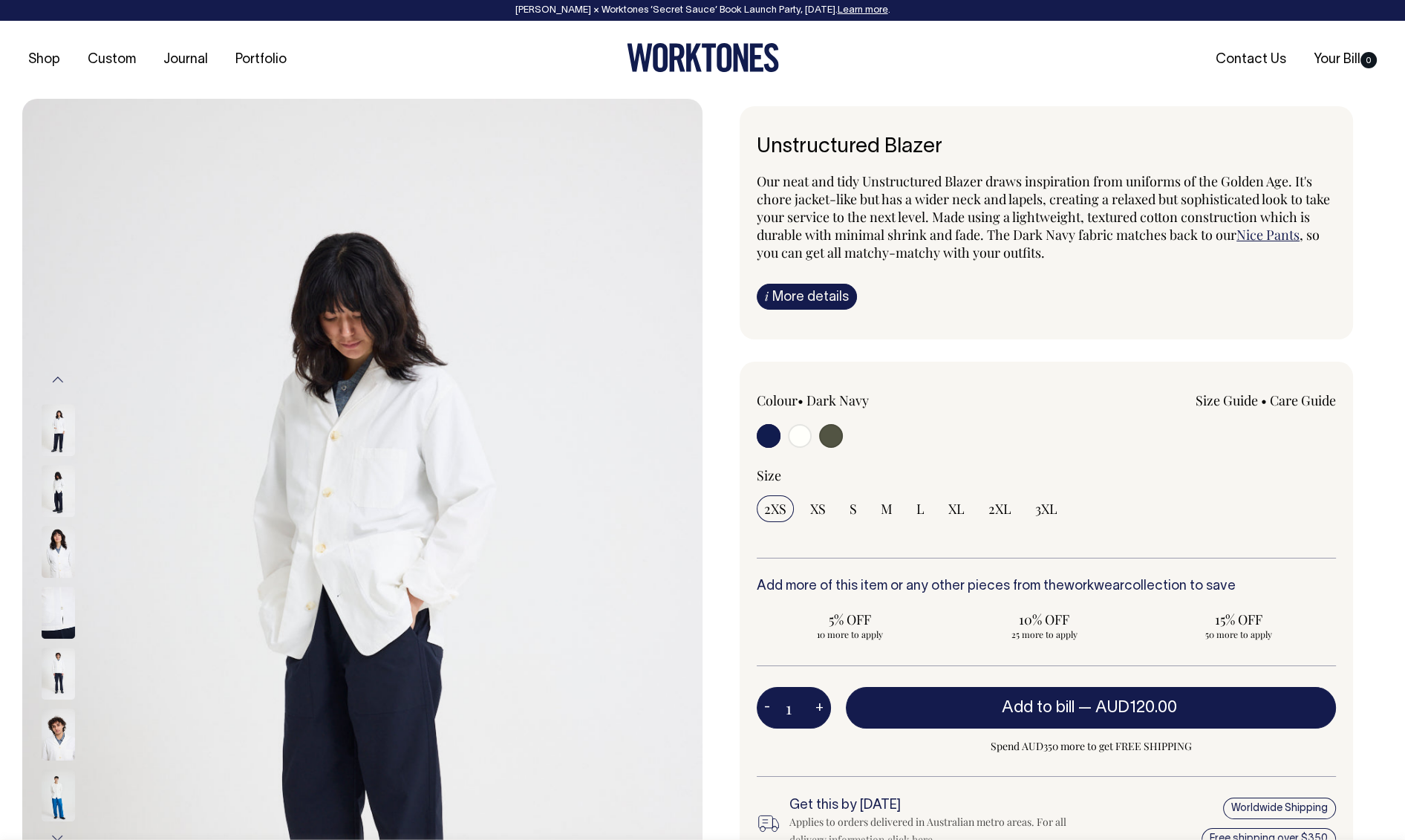
click at [60, 561] on img at bounding box center [58, 551] width 33 height 52
click at [52, 379] on button "Previous" at bounding box center [58, 379] width 22 height 33
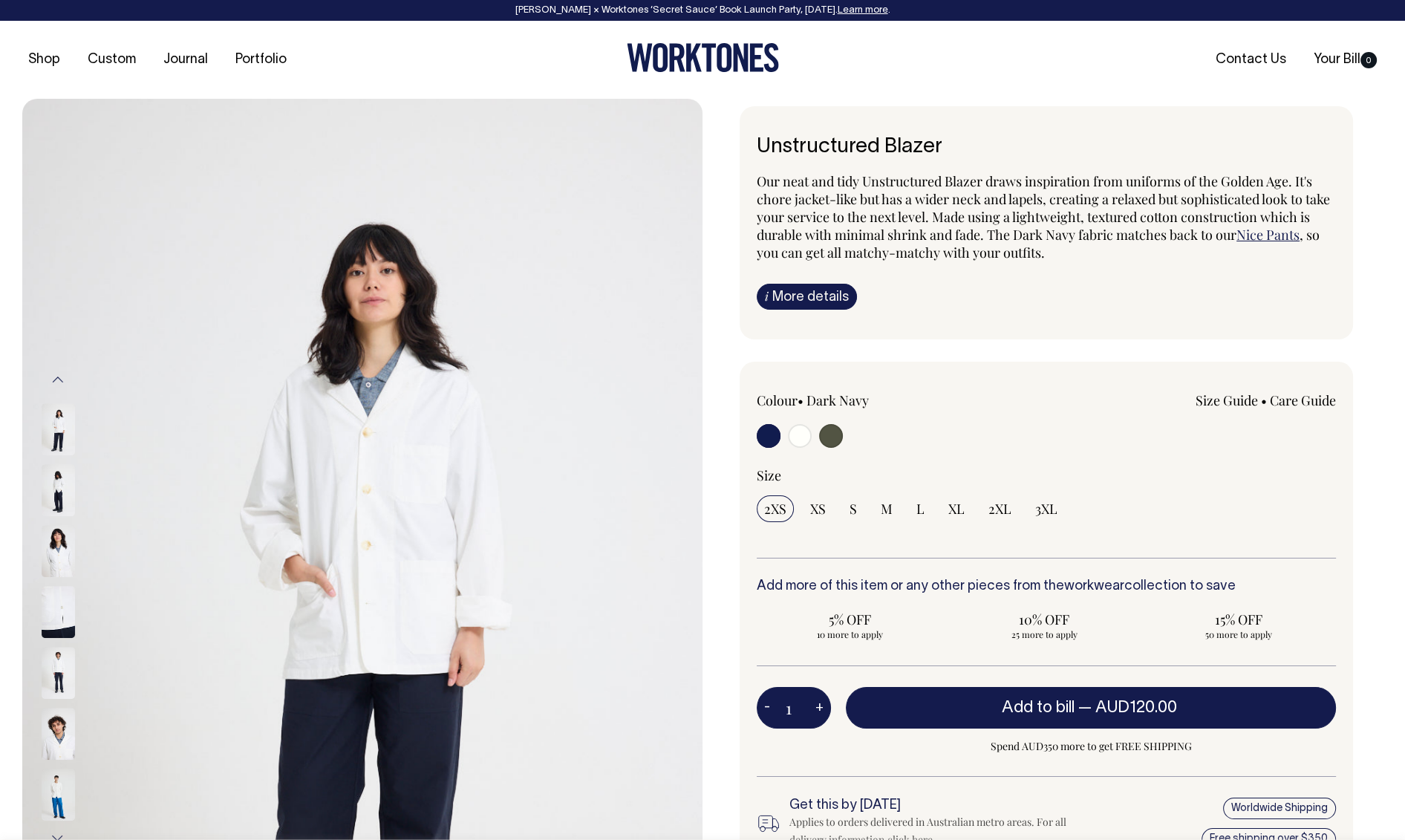
click at [59, 383] on button "Previous" at bounding box center [58, 379] width 22 height 33
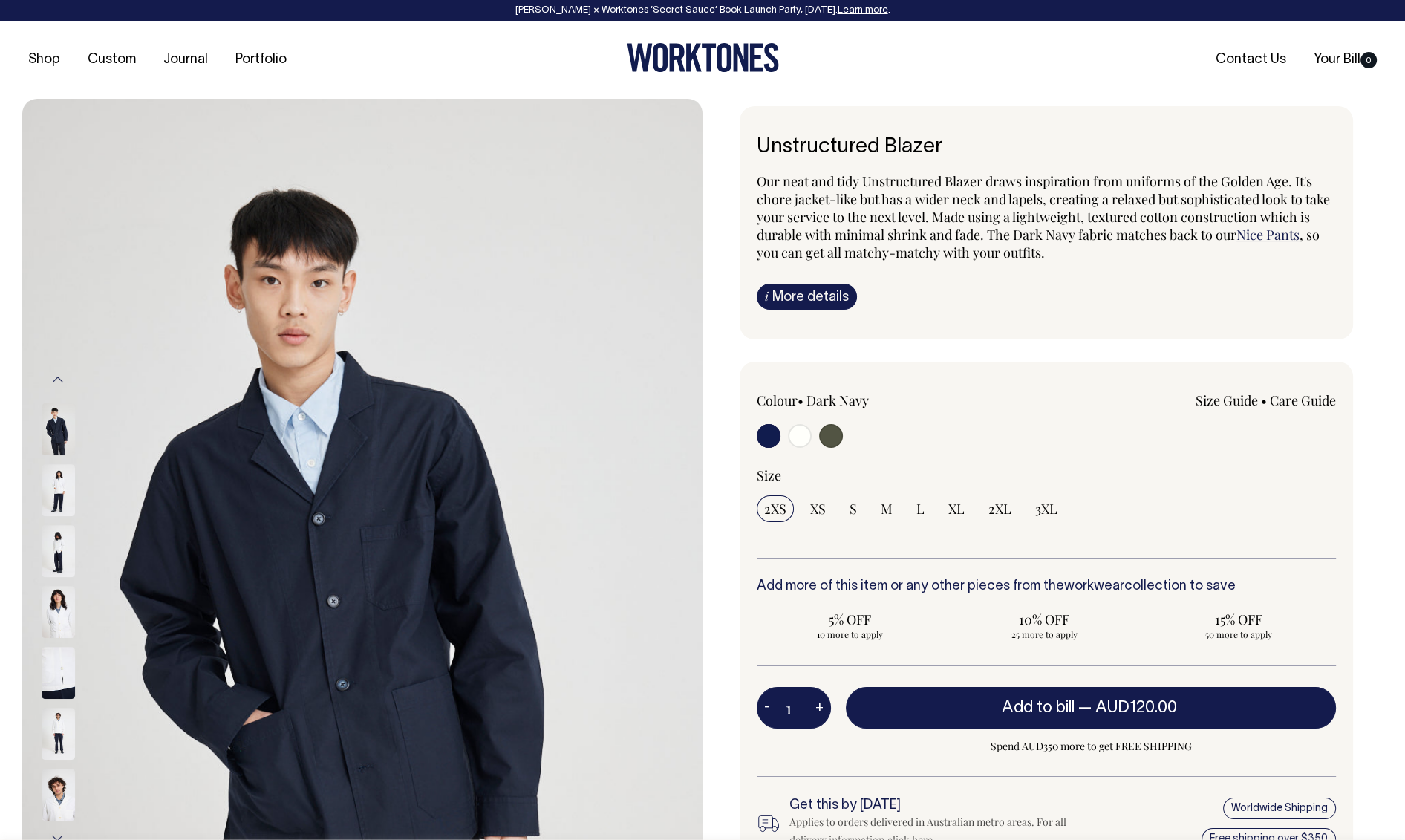
click at [62, 428] on img at bounding box center [58, 429] width 33 height 52
click at [62, 382] on button "Previous" at bounding box center [58, 379] width 22 height 33
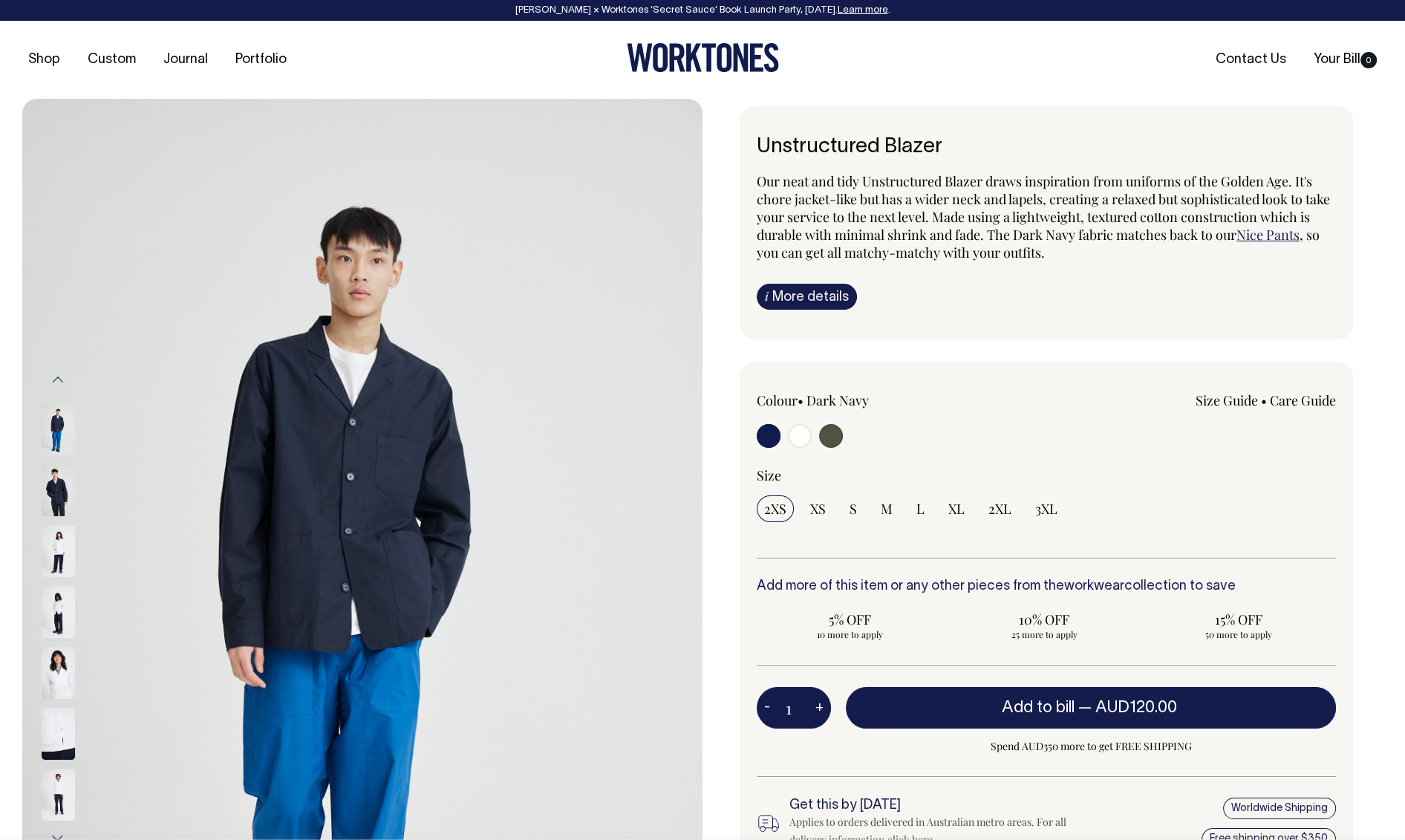
click at [65, 427] on img at bounding box center [58, 429] width 33 height 52
drag, startPoint x: 386, startPoint y: 521, endPoint x: 637, endPoint y: 3, distance: 575.6
